Goal: Information Seeking & Learning: Learn about a topic

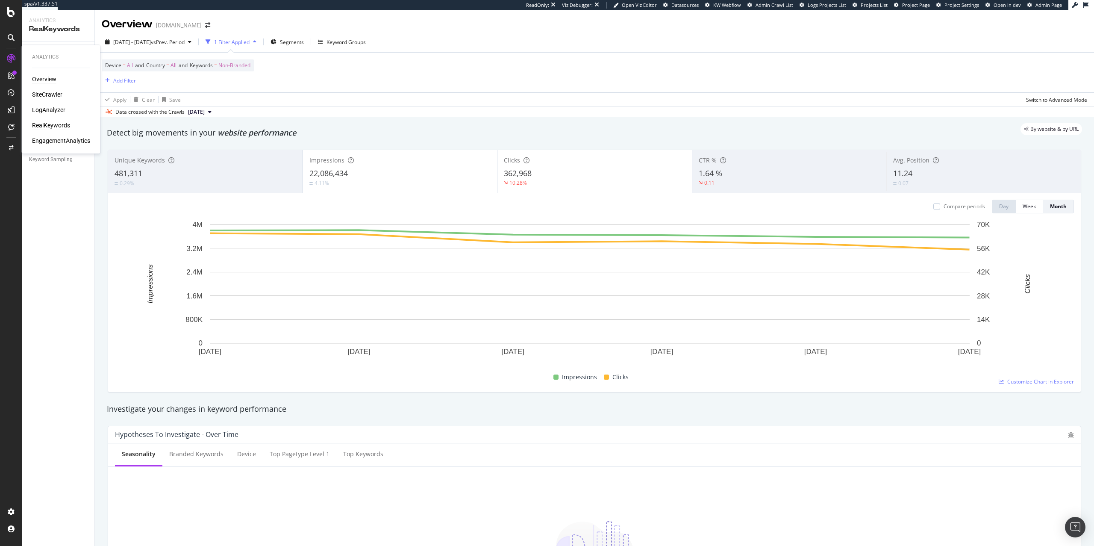
click at [43, 80] on div "Overview" at bounding box center [44, 79] width 24 height 9
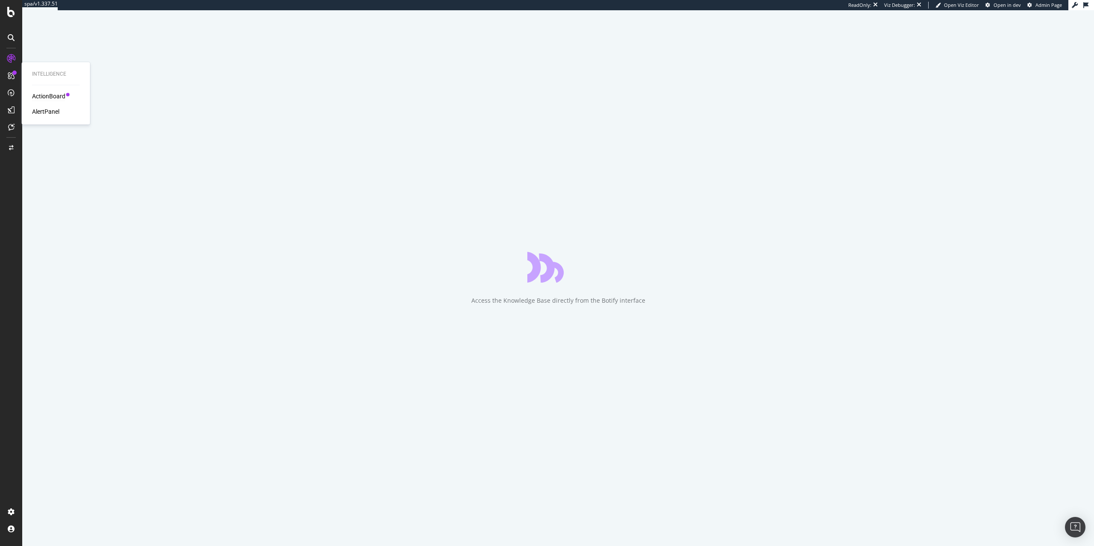
click at [45, 97] on div "ActionBoard" at bounding box center [48, 96] width 33 height 9
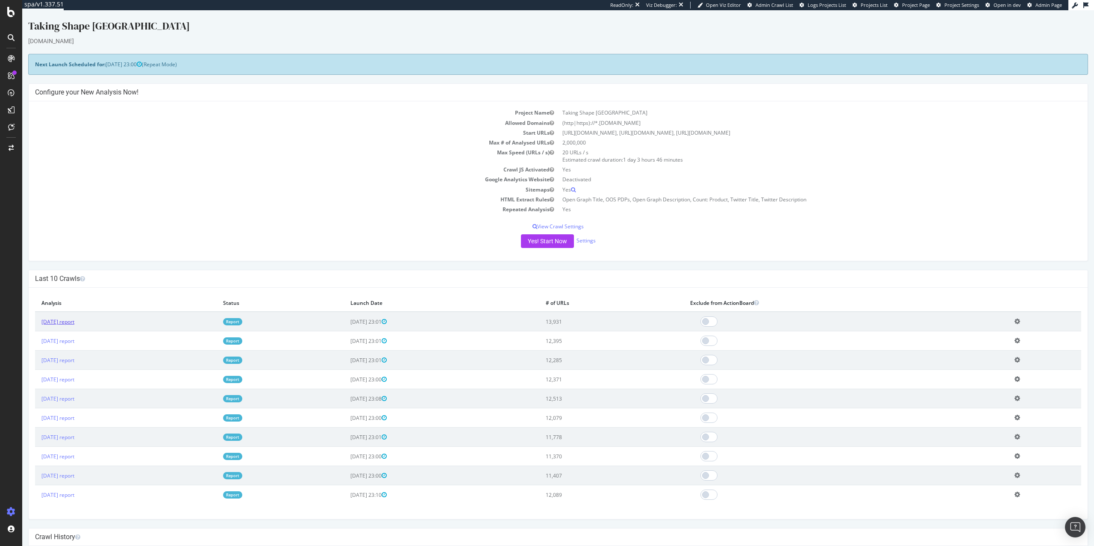
click at [74, 321] on link "2025 Sep. 30th report" at bounding box center [57, 321] width 33 height 7
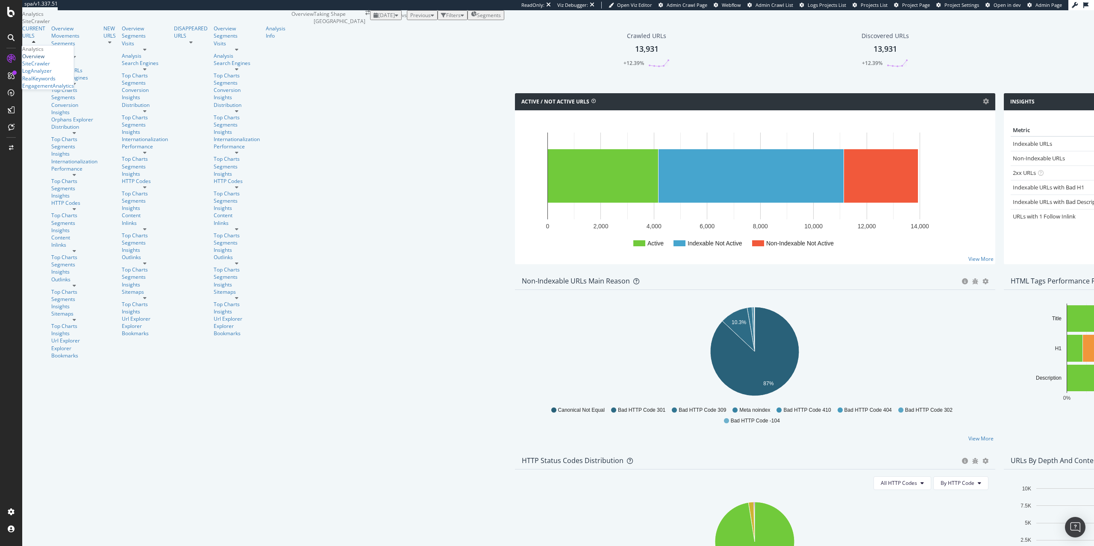
click at [43, 60] on div "Overview" at bounding box center [33, 56] width 22 height 7
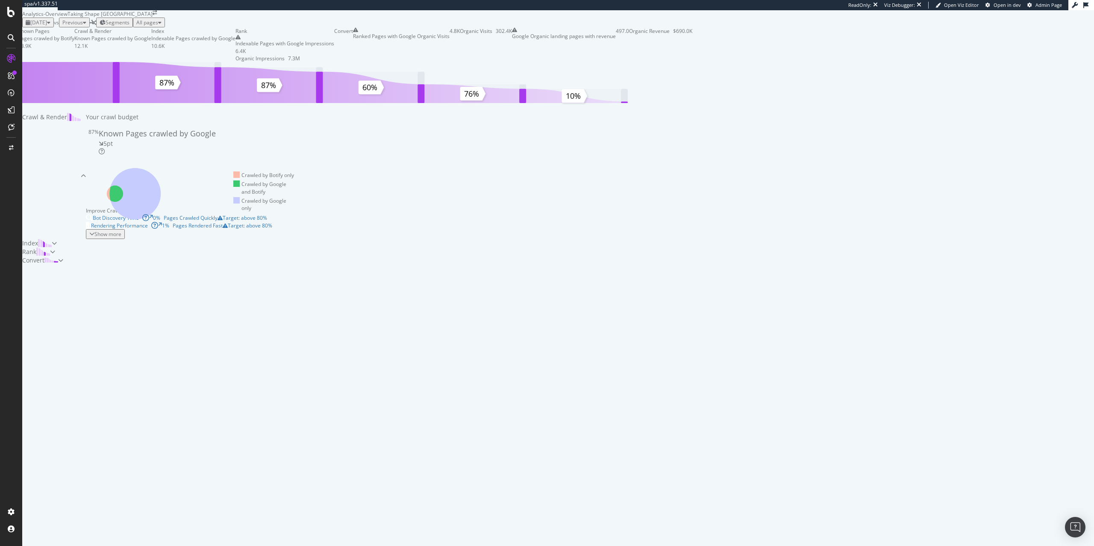
click at [42, 26] on span "2025 Sep. 30th" at bounding box center [38, 22] width 17 height 7
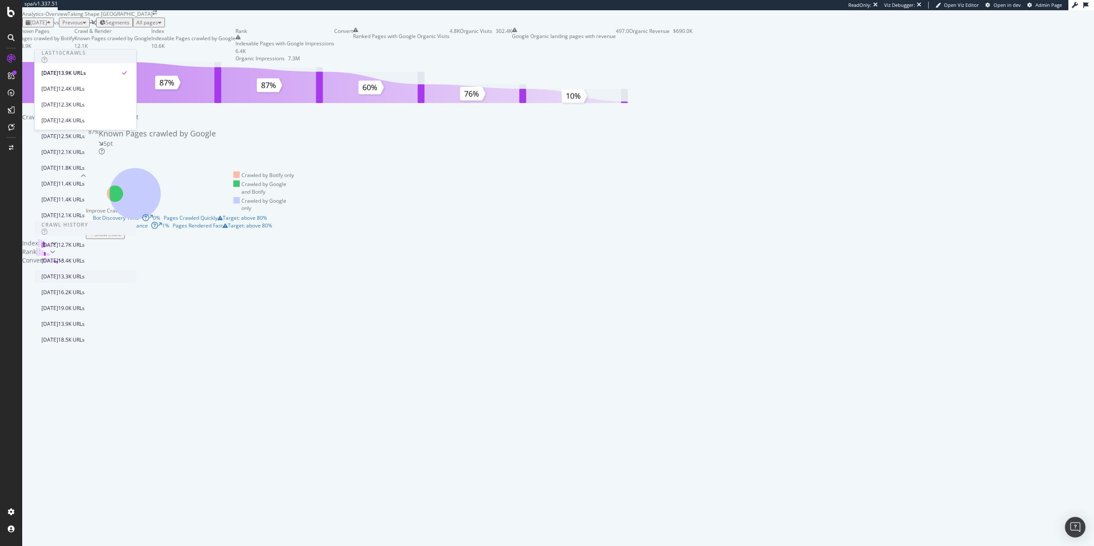
scroll to position [189, 0]
click at [85, 272] on div "2025 May. 27th 13.3K URLs" at bounding box center [79, 276] width 76 height 8
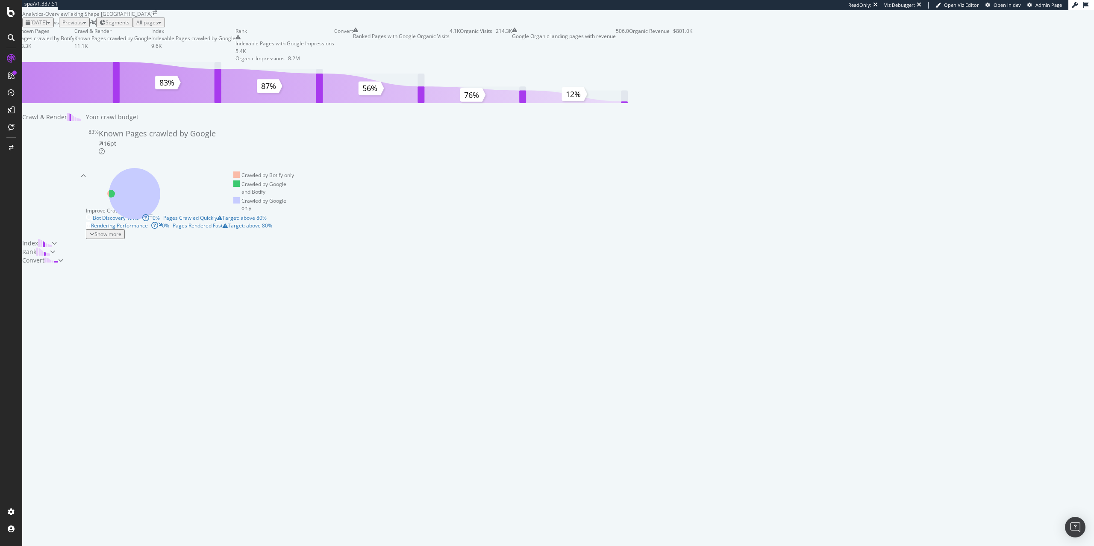
click at [47, 26] on span "2025 May. 27th" at bounding box center [38, 22] width 17 height 7
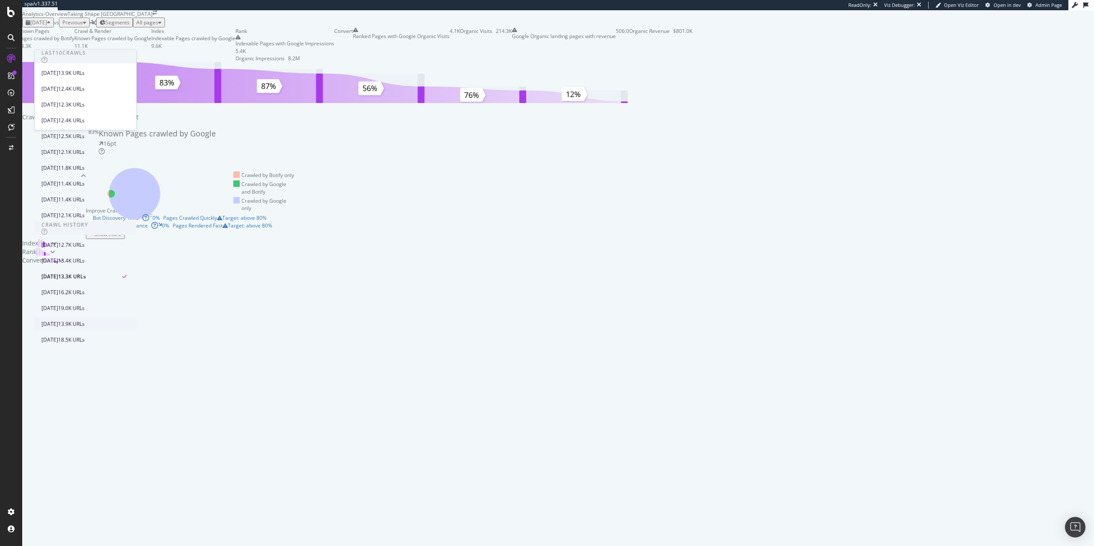
scroll to position [215, 0]
click at [85, 288] on div "16.2K URLs" at bounding box center [71, 292] width 27 height 8
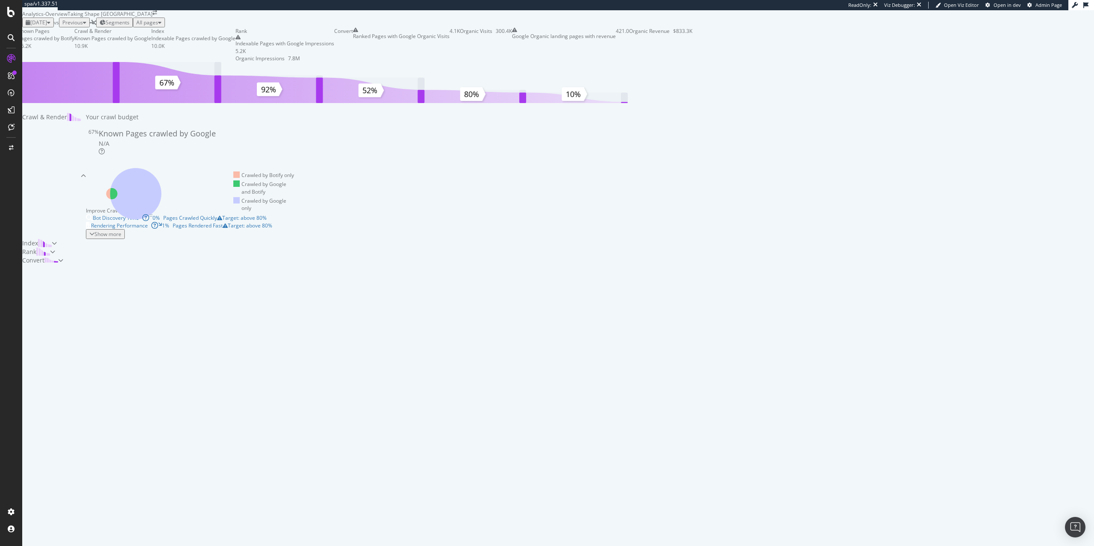
click at [50, 25] on div "button" at bounding box center [48, 22] width 3 height 5
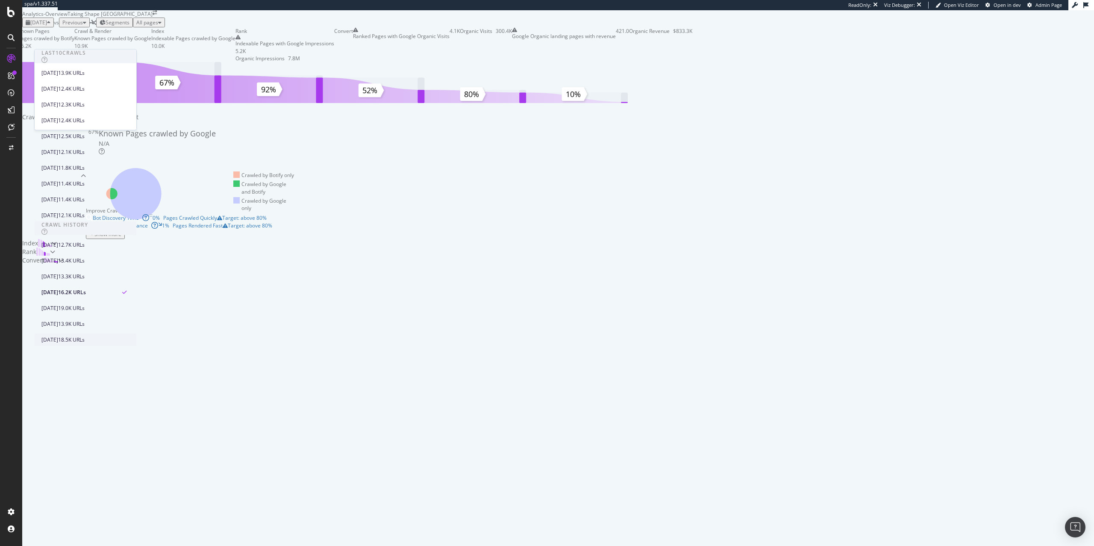
scroll to position [219, 0]
click at [85, 304] on div "19.0K URLs" at bounding box center [71, 308] width 27 height 8
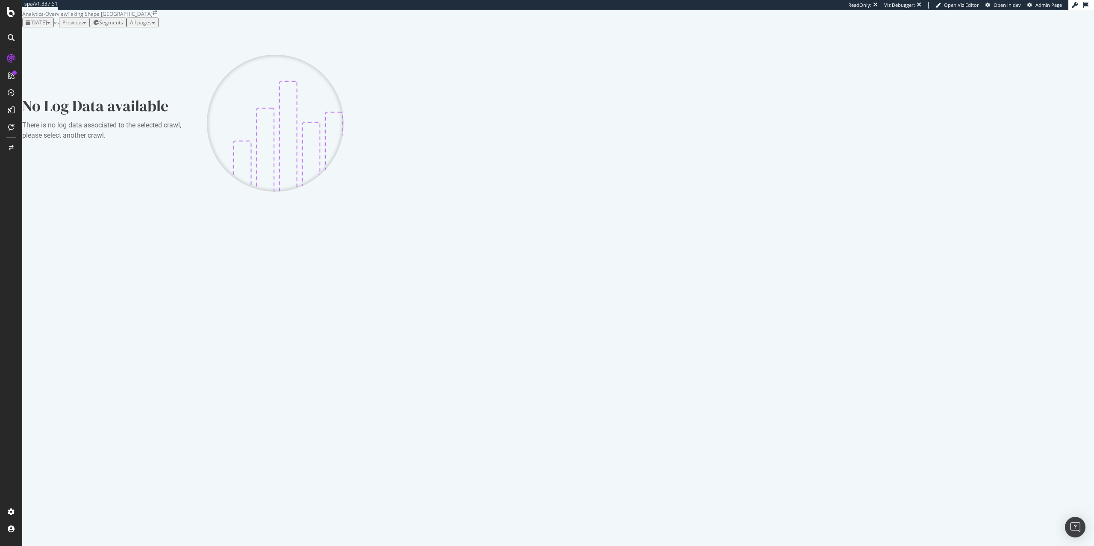
click at [50, 25] on icon "button" at bounding box center [48, 22] width 3 height 5
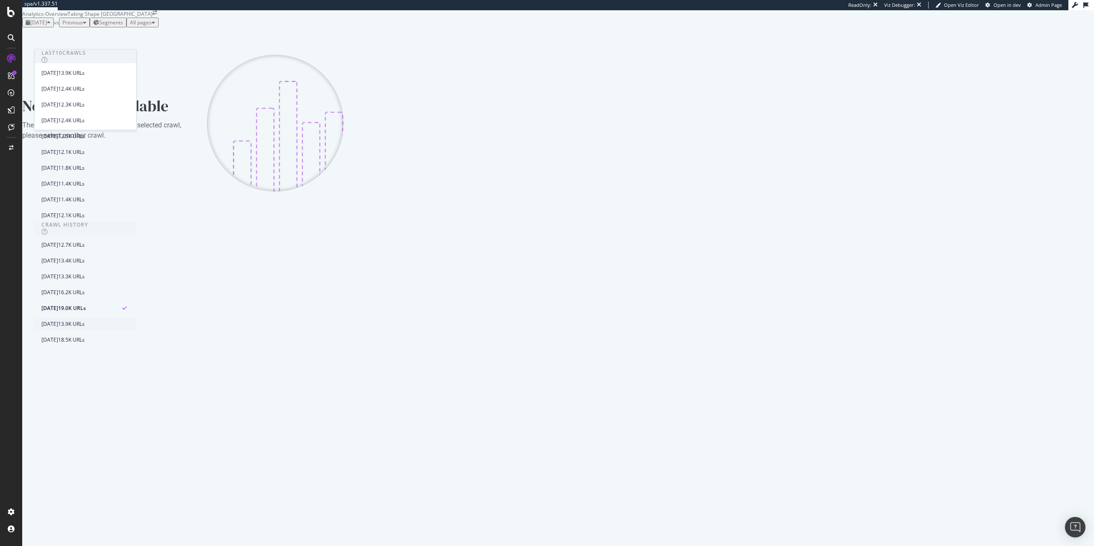
scroll to position [219, 0]
click at [85, 288] on div "16.2K URLs" at bounding box center [71, 292] width 27 height 8
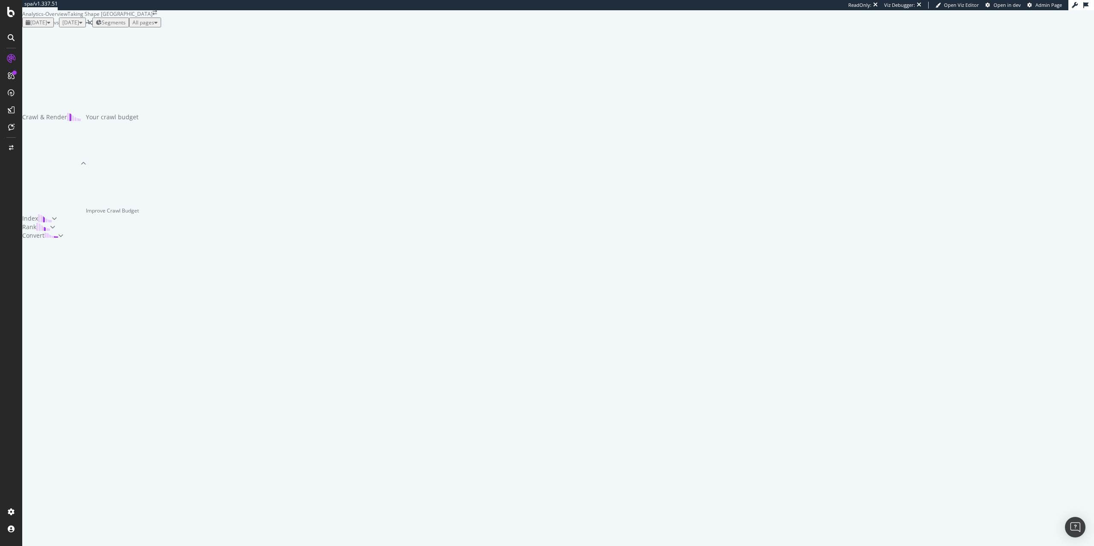
click at [47, 26] on span "2025 Apr. 15th" at bounding box center [38, 22] width 17 height 7
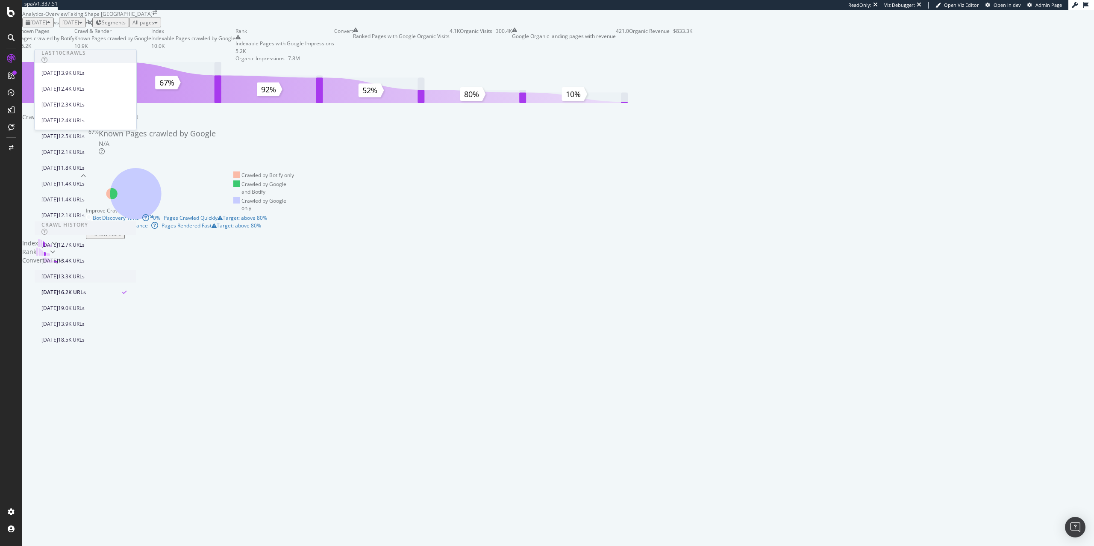
scroll to position [202, 0]
click at [85, 272] on div "13.3K URLs" at bounding box center [71, 276] width 27 height 8
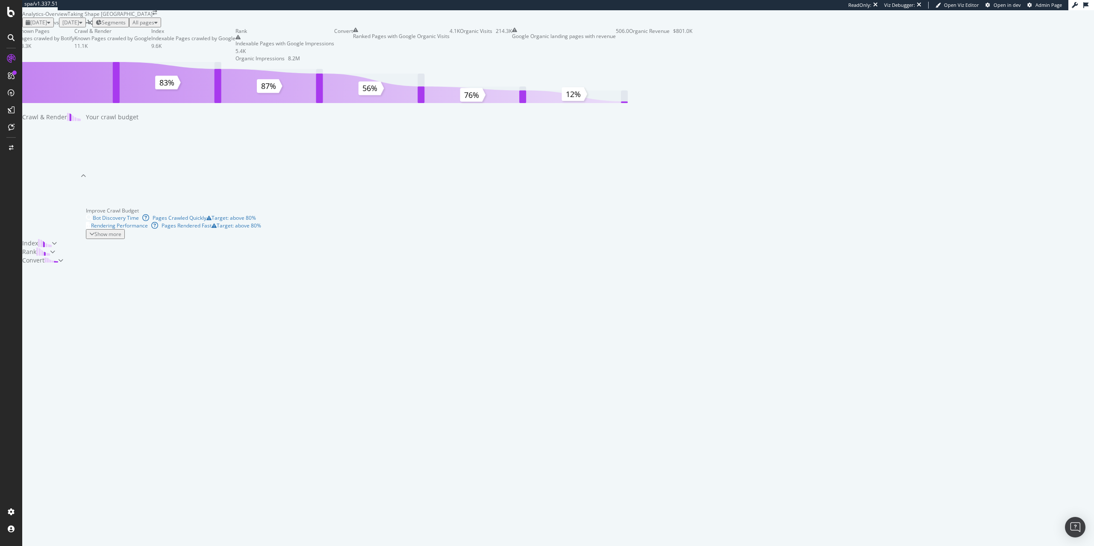
click at [47, 26] on span "2025 May. 27th" at bounding box center [38, 22] width 17 height 7
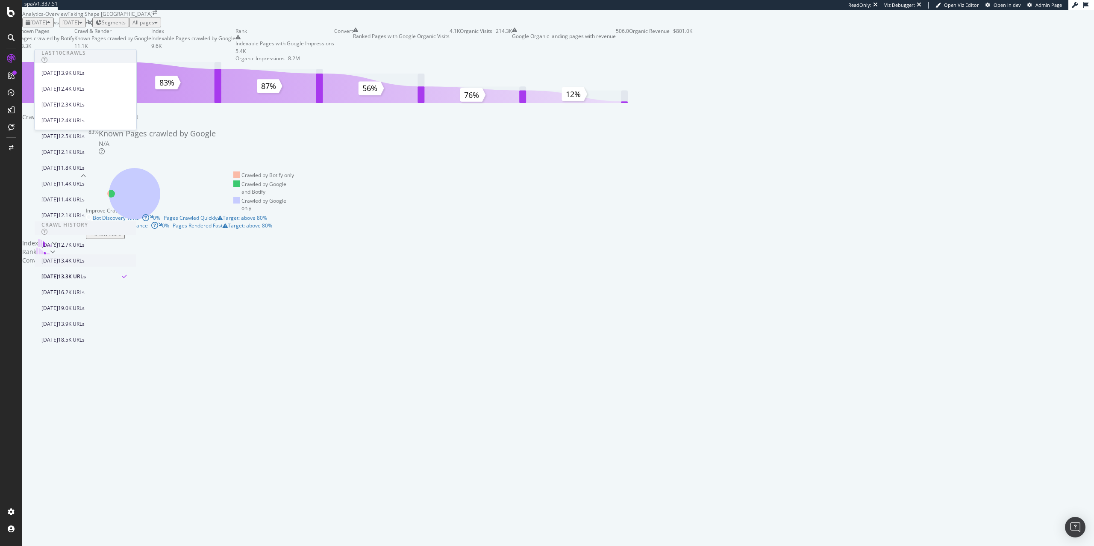
scroll to position [168, 0]
click at [85, 256] on div "13.4K URLs" at bounding box center [71, 260] width 27 height 8
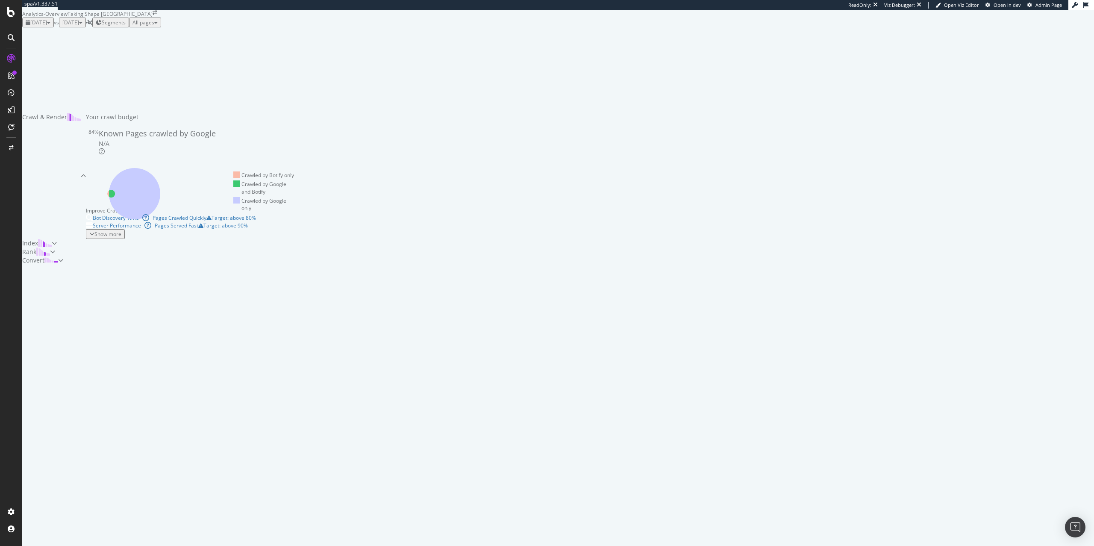
click at [79, 26] on span "2025 Jan. 6th" at bounding box center [70, 22] width 17 height 7
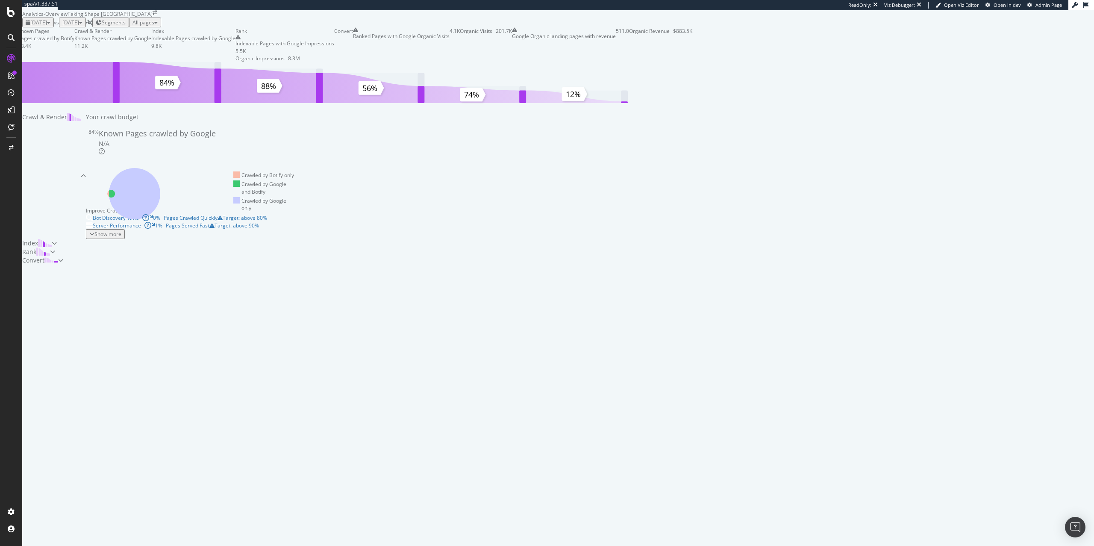
click at [47, 26] on span "2025 Jun. 3rd" at bounding box center [38, 22] width 17 height 7
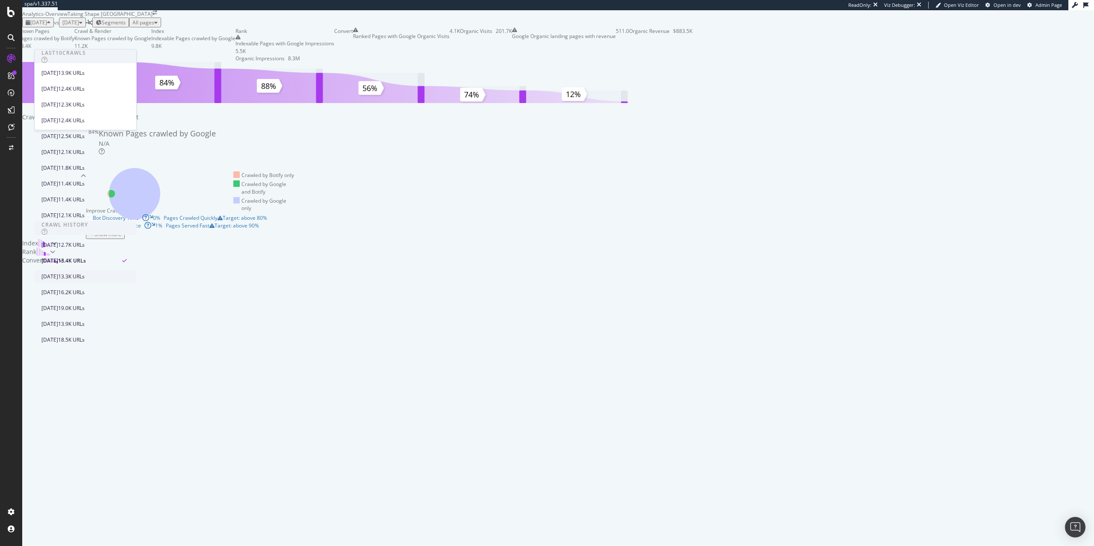
scroll to position [219, 0]
click at [97, 270] on div "2025 May. 27th 13.3K URLs" at bounding box center [86, 276] width 102 height 12
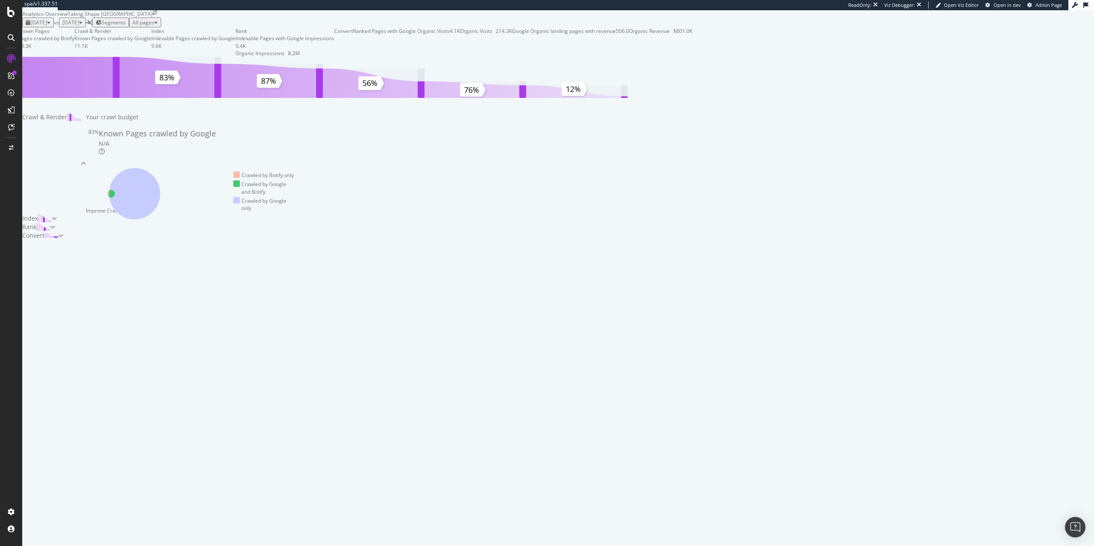
click at [83, 26] on div "2025 Jan. 6th" at bounding box center [72, 22] width 20 height 7
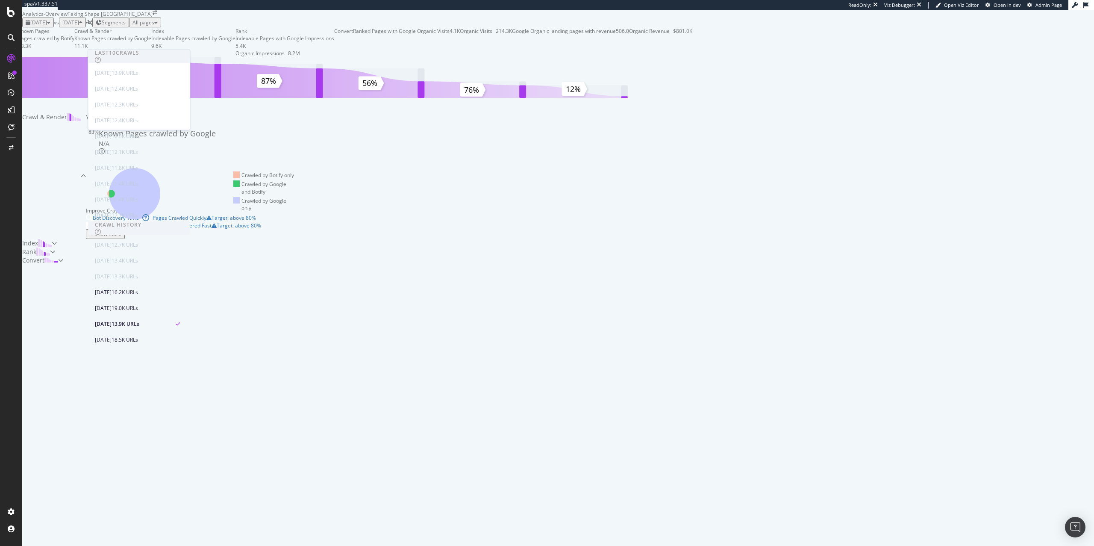
click at [76, 67] on div "Known Pages Pages crawled by Botify 13.3K Crawl & Render Known Pages crawled by…" at bounding box center [355, 145] width 666 height 237
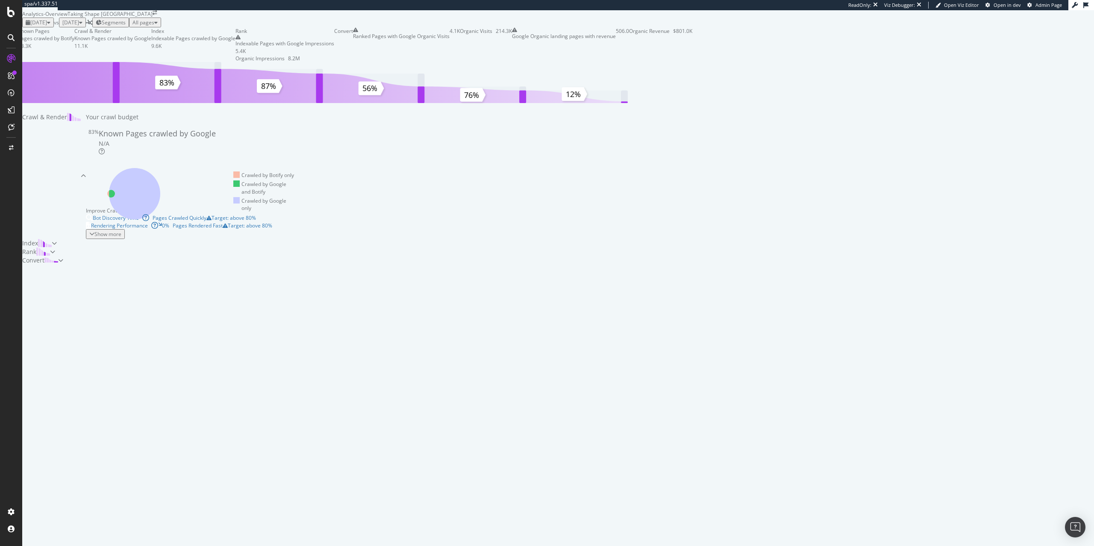
click at [4, 60] on div at bounding box center [11, 59] width 14 height 14
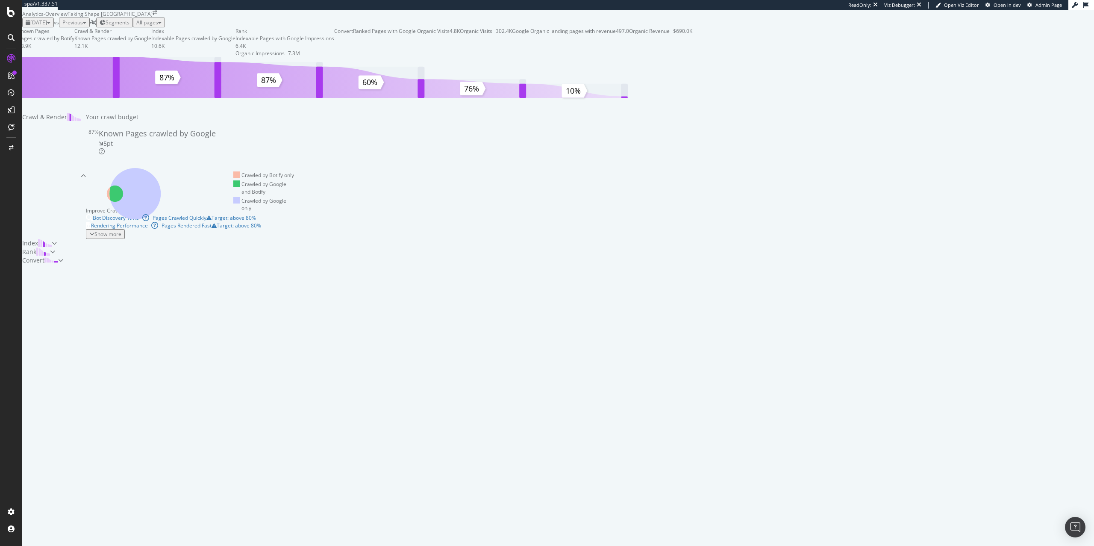
click at [47, 26] on span "2025 Sep. 30th" at bounding box center [38, 22] width 17 height 7
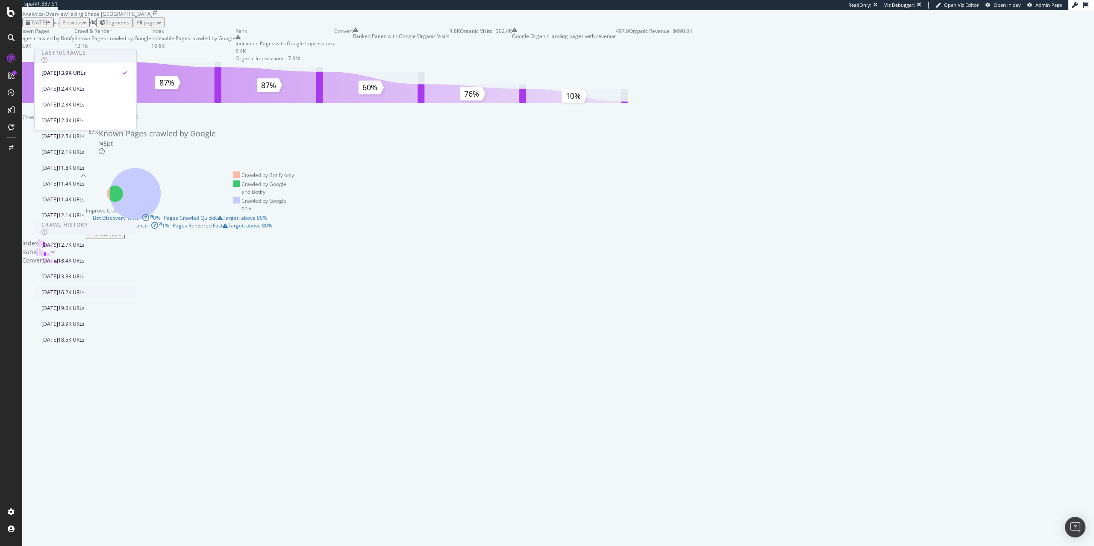
scroll to position [219, 0]
click at [83, 272] on div "2025 May. 27th 13.3K URLs" at bounding box center [79, 276] width 76 height 8
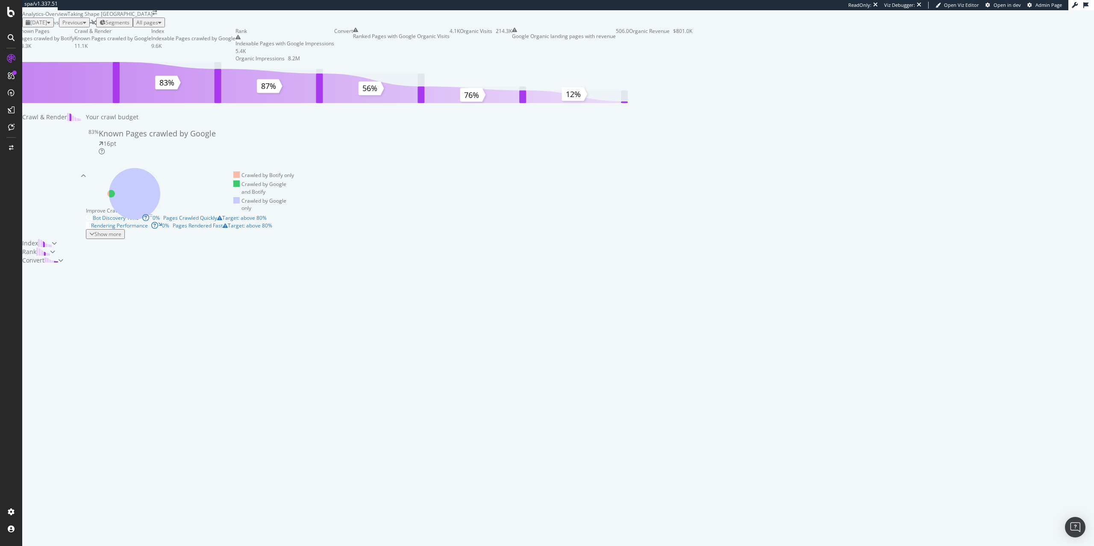
click at [130, 26] on span "Segments" at bounding box center [118, 22] width 24 height 7
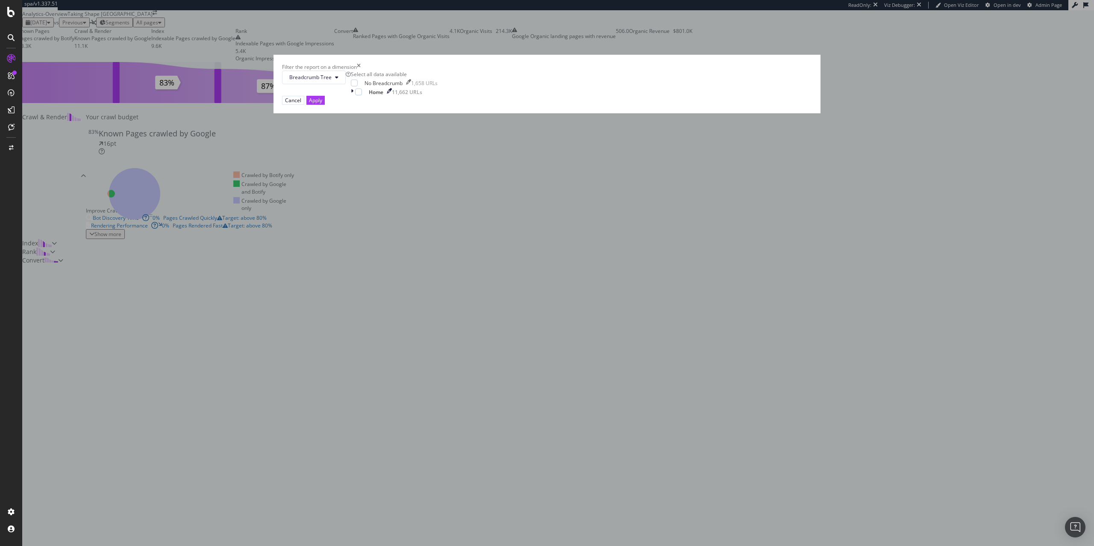
click at [205, 110] on div "Filter the report on a dimension Breadcrumb Tree Select all data available No B…" at bounding box center [547, 273] width 1094 height 546
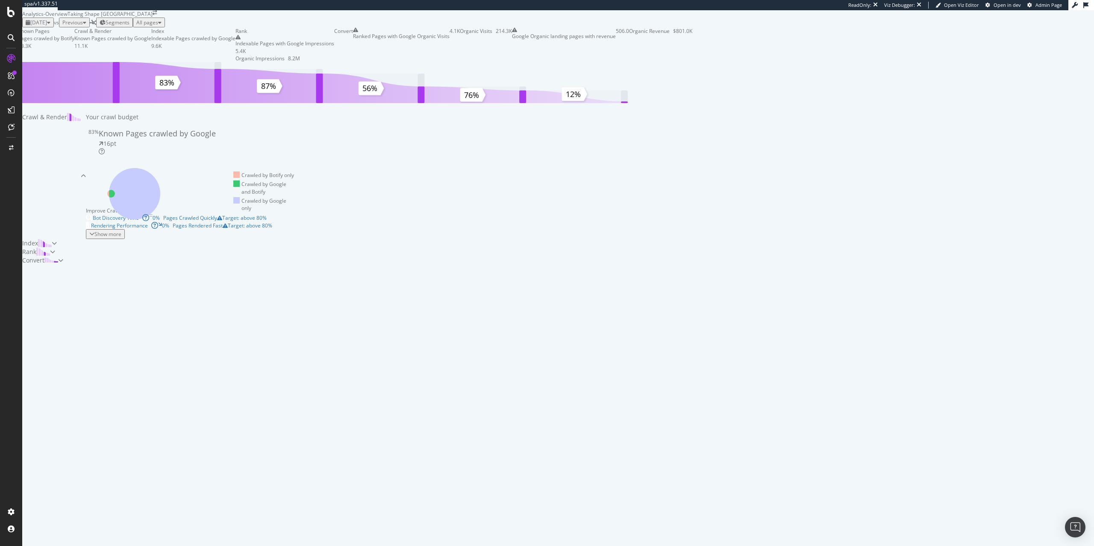
click at [47, 26] on span "2025 May. 27th" at bounding box center [38, 22] width 17 height 7
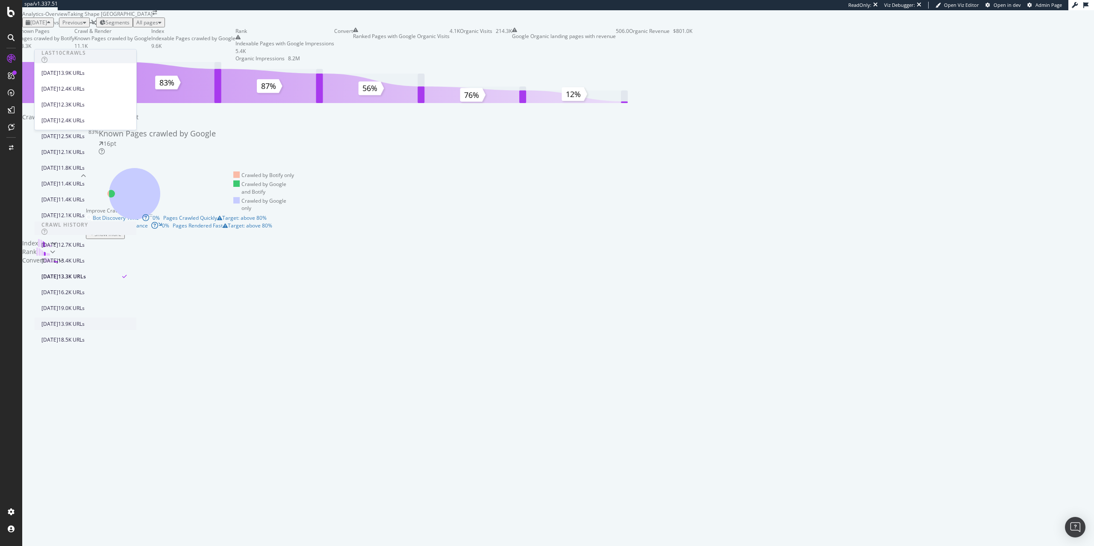
scroll to position [219, 0]
drag, startPoint x: 136, startPoint y: 115, endPoint x: 136, endPoint y: 107, distance: 8.1
click at [136, 107] on div "Last 10 Crawls 2025 Sep. 30th 13.9K URLs 2025 Sep. 23rd 12.4K URLs 2025 Sep. 16…" at bounding box center [85, 89] width 103 height 81
click at [141, 100] on div "Known Pages Pages crawled by Botify 13.3K Crawl & Render Known Pages crawled by…" at bounding box center [355, 145] width 666 height 237
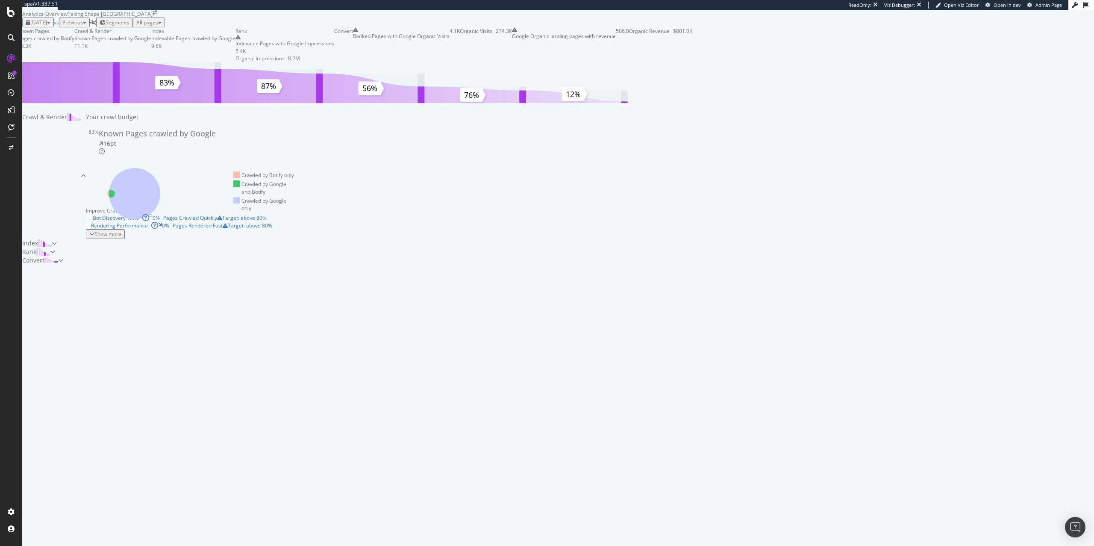
click at [47, 26] on span "2025 May. 27th" at bounding box center [38, 22] width 17 height 7
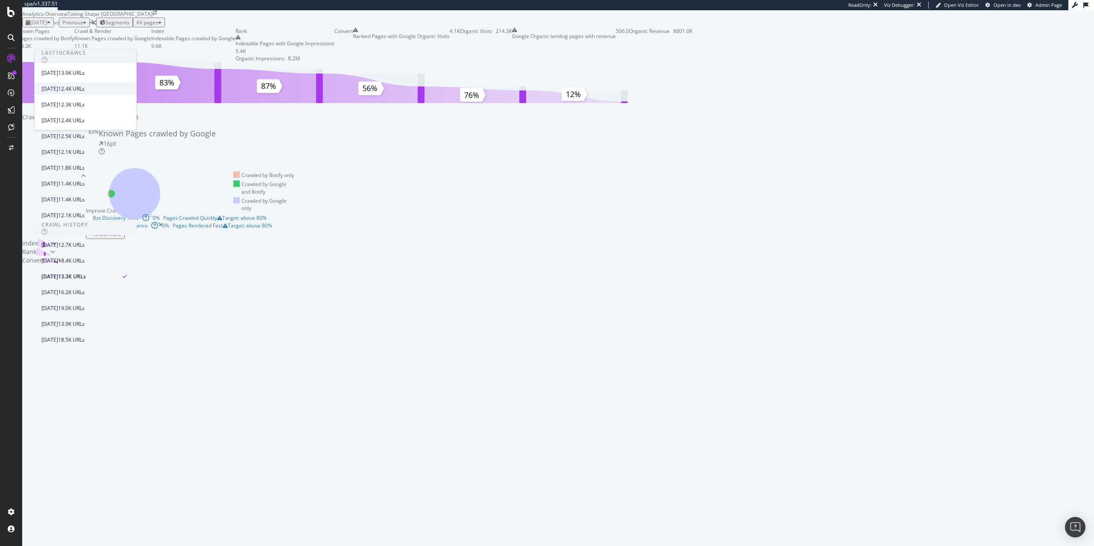
scroll to position [0, 0]
click at [160, 219] on icon at bounding box center [134, 193] width 51 height 51
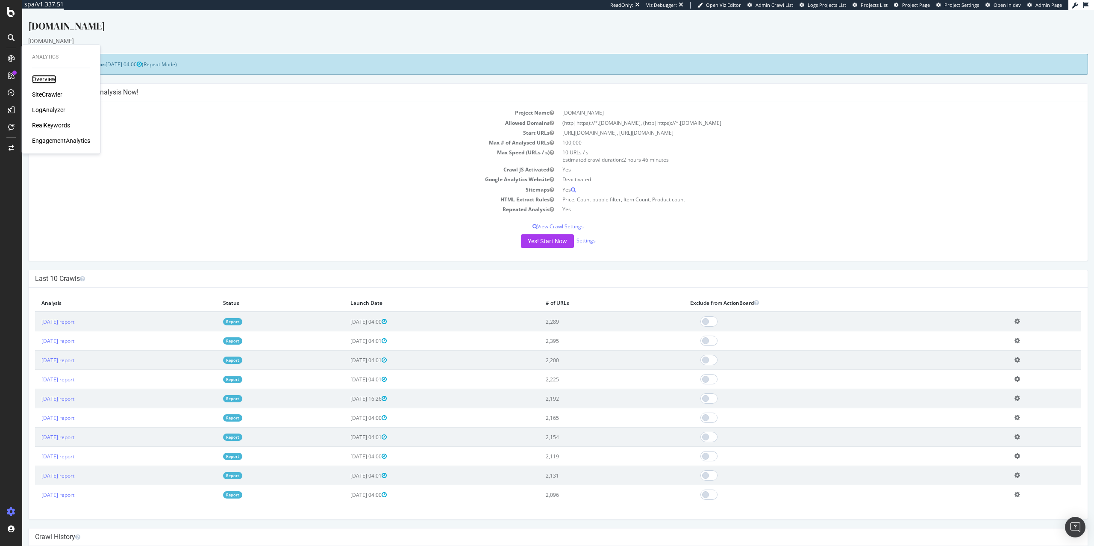
click at [53, 77] on div "Overview" at bounding box center [44, 79] width 24 height 9
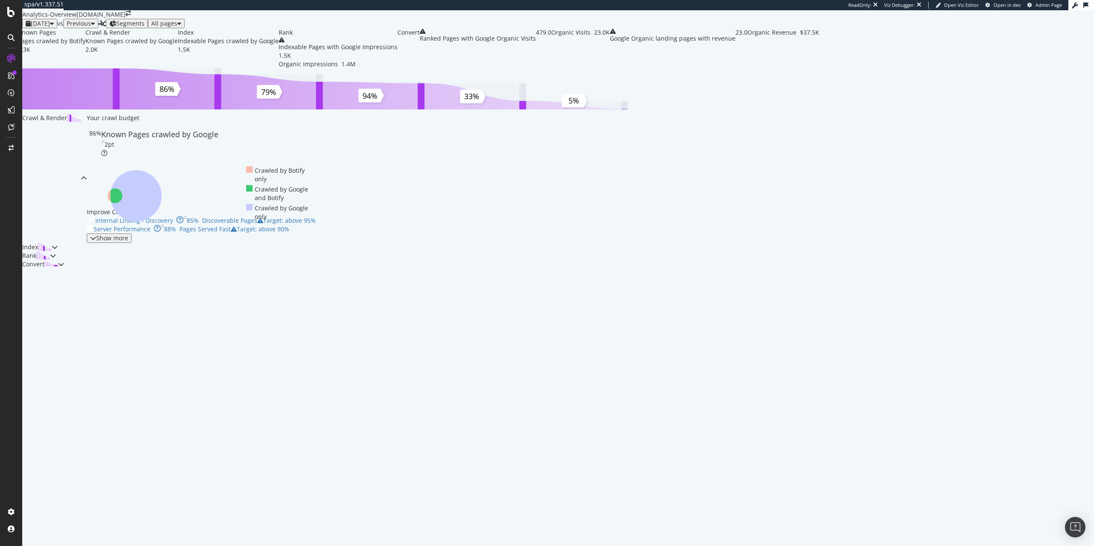
click at [54, 27] on div "2025 Sep. 19th" at bounding box center [40, 23] width 28 height 7
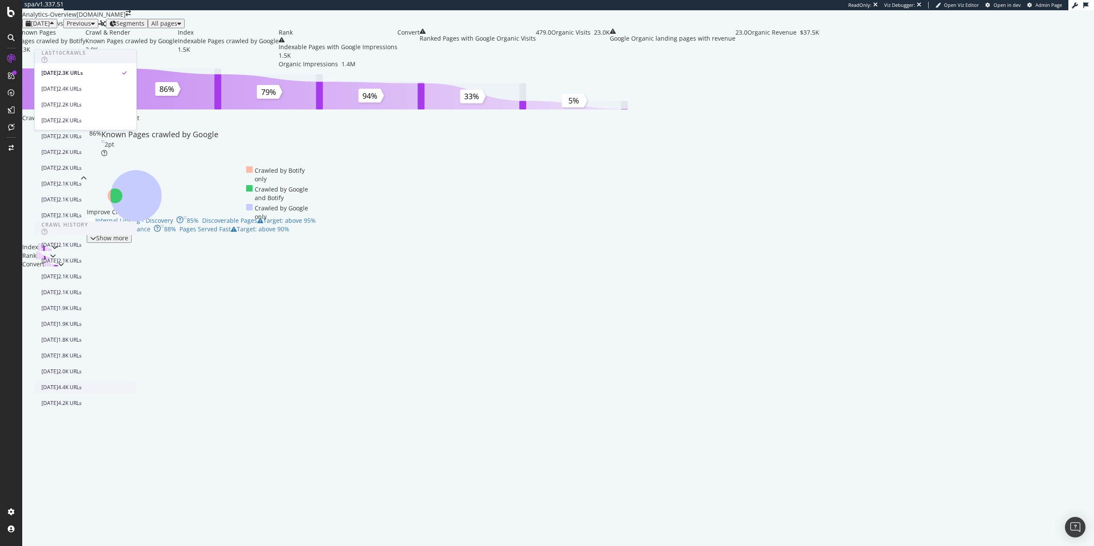
scroll to position [283, 0]
click at [114, 365] on div "2024 Sep. 6th 2.0K URLs" at bounding box center [86, 371] width 102 height 12
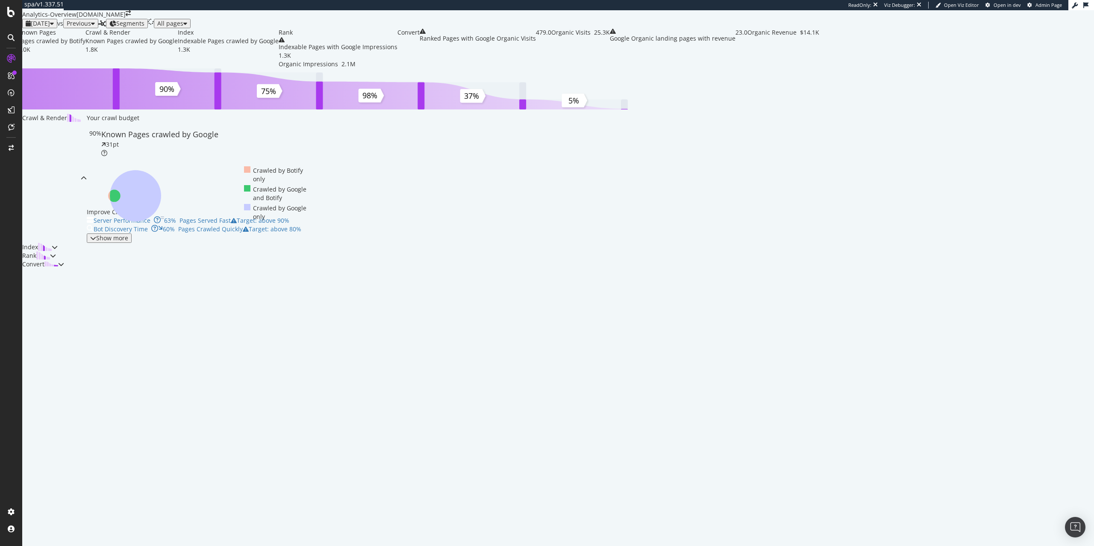
click at [50, 27] on span "2024 Sep. 6th" at bounding box center [40, 23] width 19 height 8
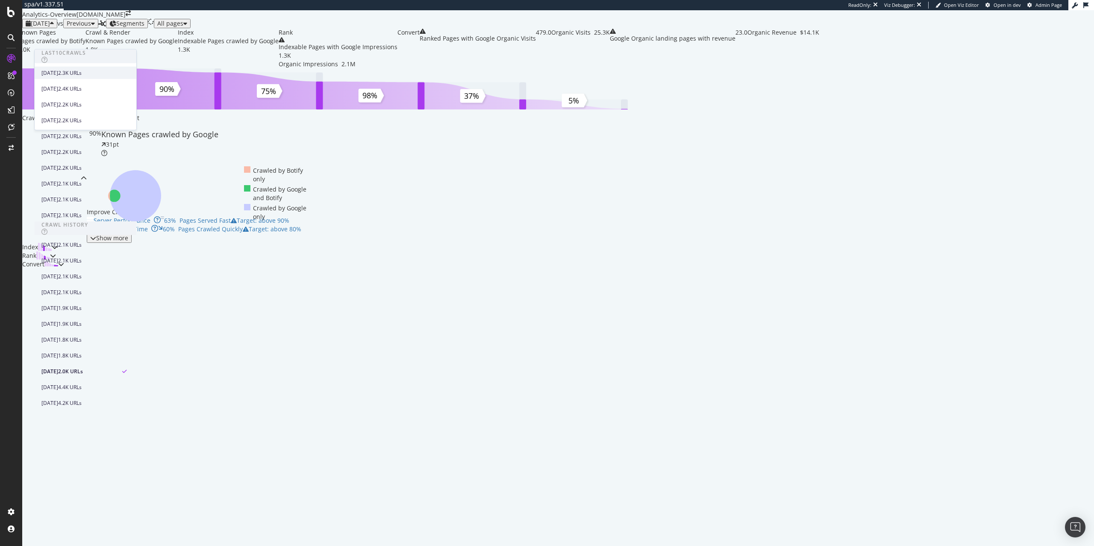
click at [58, 73] on div "2025 Sep. 19th" at bounding box center [49, 73] width 17 height 8
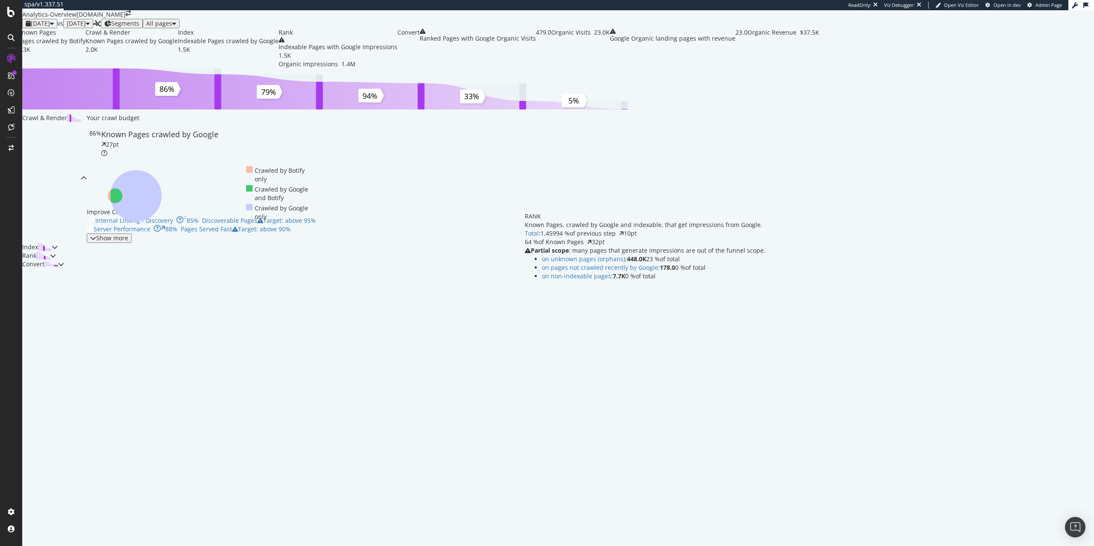
click at [600, 254] on span "Partial scope : many pages that generate impressions are out of the funnel scop…" at bounding box center [648, 250] width 235 height 8
click at [599, 254] on span "Partial scope : many pages that generate impressions are out of the funnel scop…" at bounding box center [648, 250] width 235 height 8
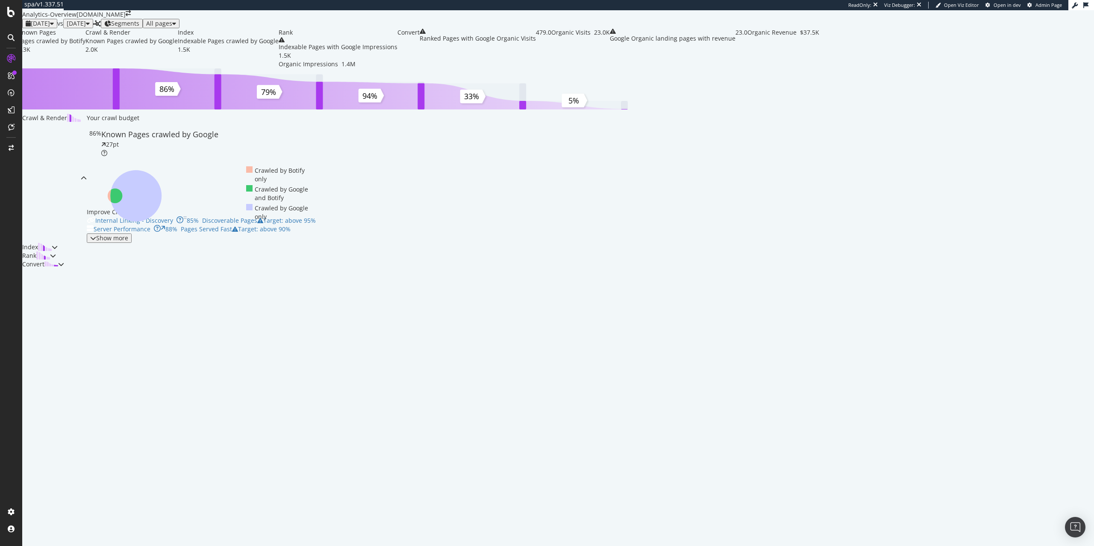
copy span "Partial scope : many pages that generate impressions are out of the funnel scop…"
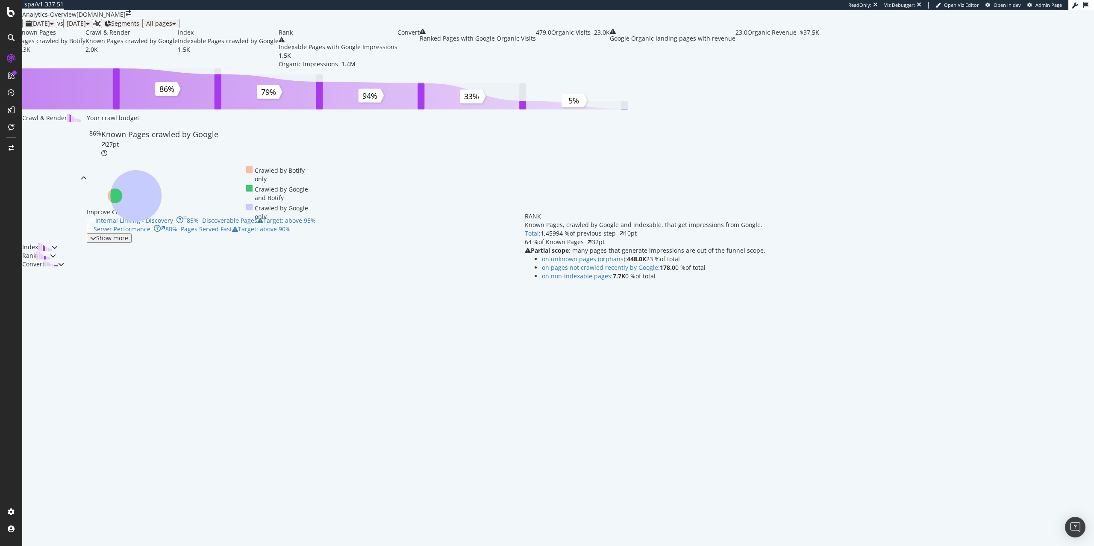
click at [569, 254] on b "Partial scope" at bounding box center [550, 250] width 38 height 8
copy span "Partial scope : many pages that generate impressions are out of the funnel scop…"
